Goal: Navigation & Orientation: Find specific page/section

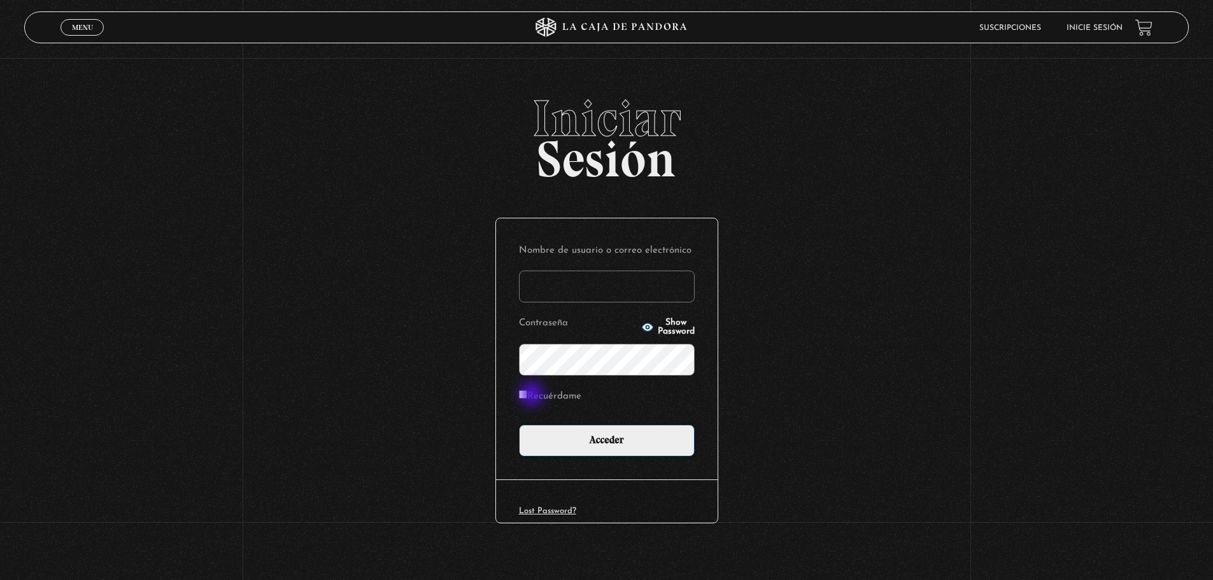
type input "ferbrenes18@gmail.com"
click at [527, 394] on input "Recuérdame" at bounding box center [523, 394] width 8 height 8
checkbox input "true"
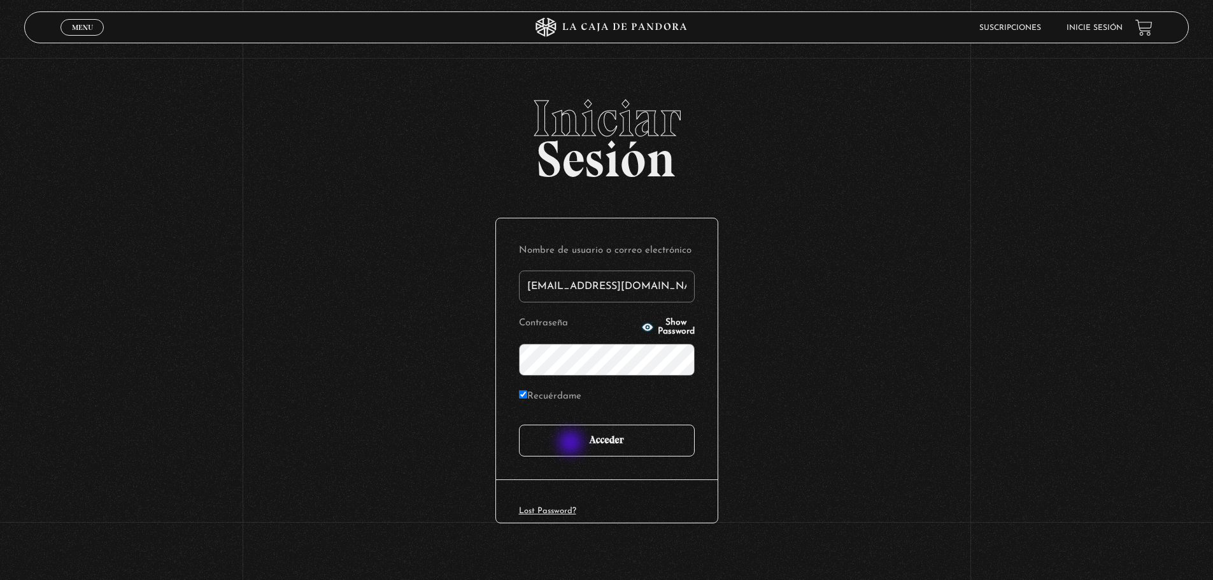
click at [574, 444] on input "Acceder" at bounding box center [607, 441] width 176 height 32
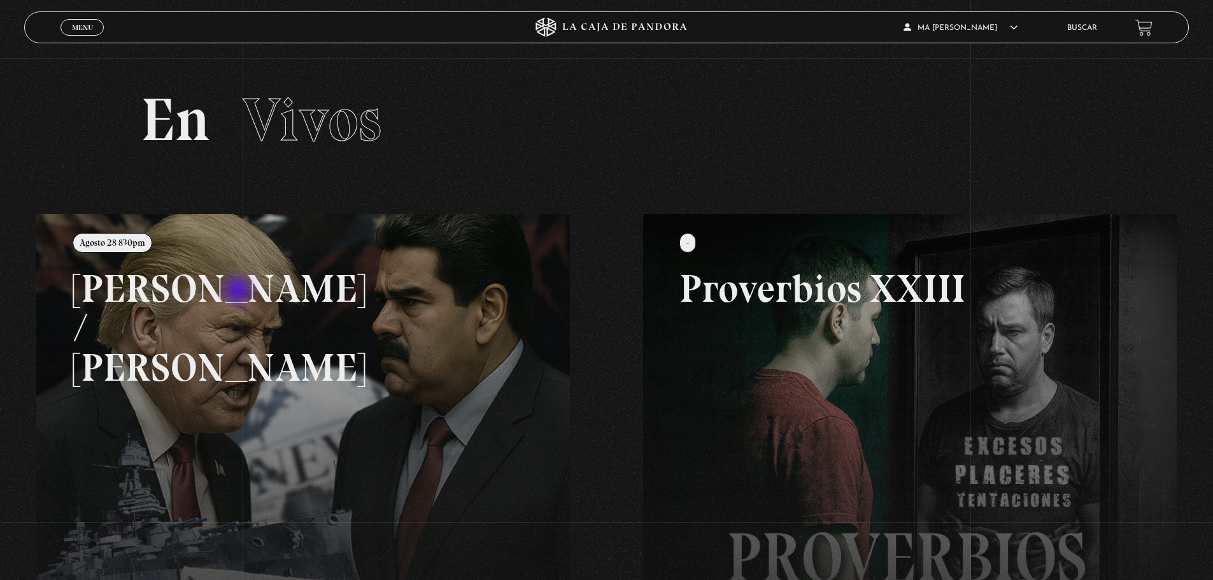
click at [239, 291] on link at bounding box center [642, 504] width 1213 height 580
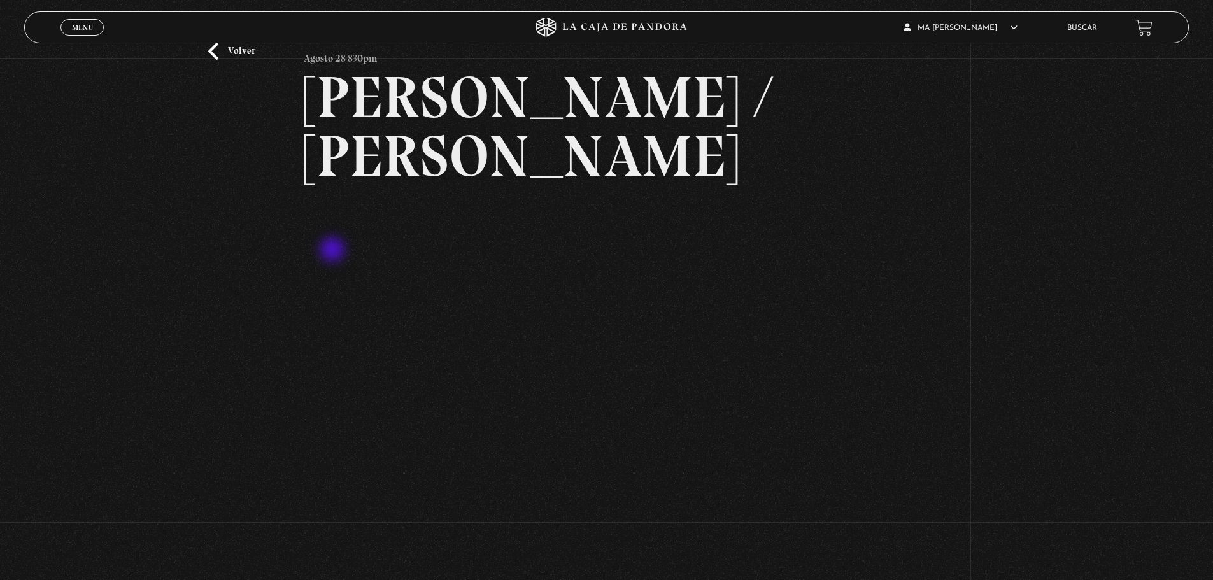
scroll to position [191, 0]
